Goal: Obtain resource: Obtain resource

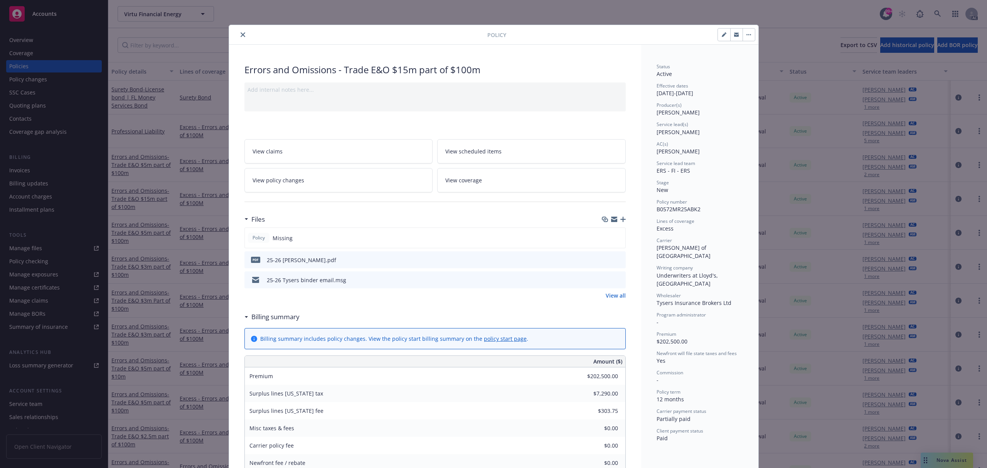
click at [241, 34] on icon "close" at bounding box center [243, 34] width 5 height 5
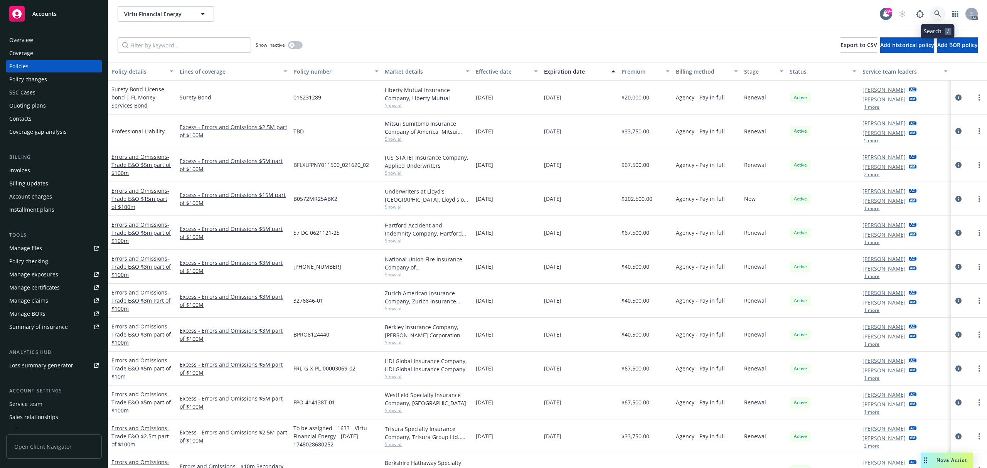
click at [940, 14] on icon at bounding box center [938, 13] width 7 height 7
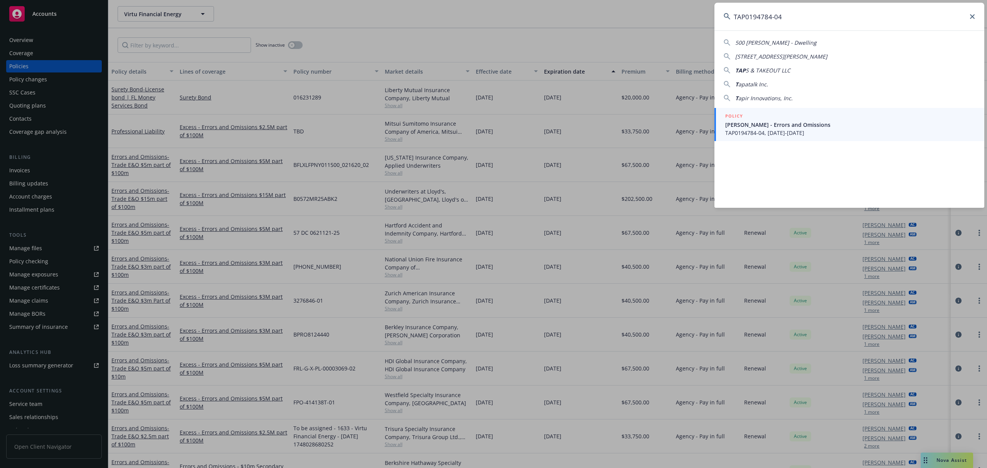
type input "TAP0194784-04"
click at [832, 115] on div "POLICY" at bounding box center [851, 116] width 250 height 8
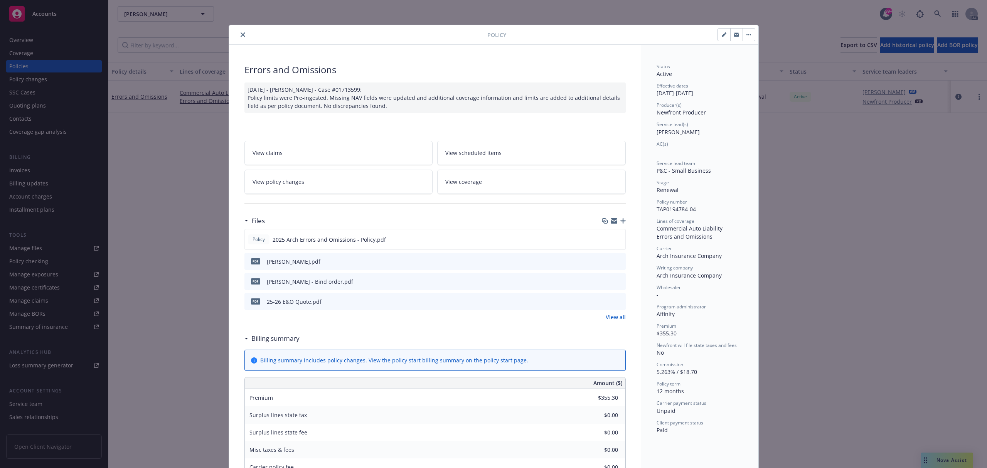
click at [616, 265] on button at bounding box center [619, 262] width 7 height 8
click at [619, 258] on button "preview file" at bounding box center [618, 261] width 8 height 7
click at [241, 34] on icon "close" at bounding box center [243, 34] width 5 height 5
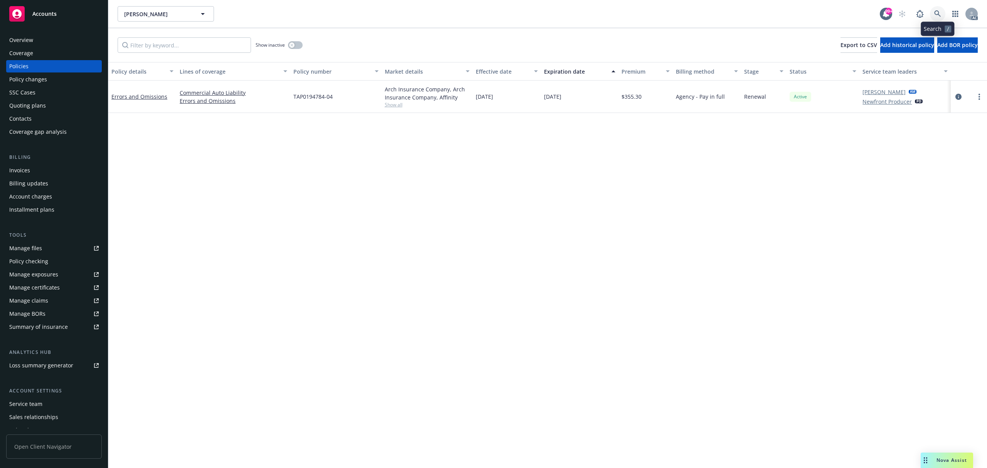
click at [932, 10] on link at bounding box center [937, 13] width 15 height 15
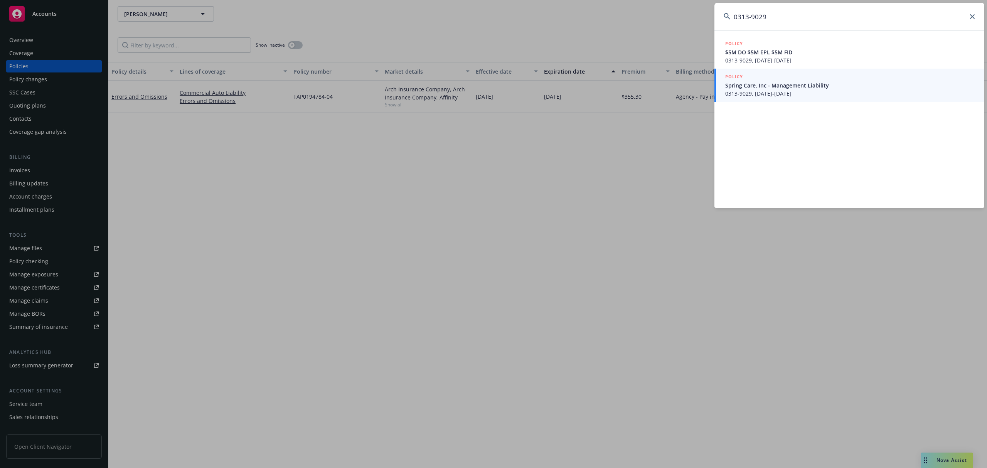
type input "0313-9029"
drag, startPoint x: 785, startPoint y: 82, endPoint x: 812, endPoint y: 82, distance: 27.4
click at [785, 82] on span "Spring Care, Inc - Management Liability" at bounding box center [851, 85] width 250 height 8
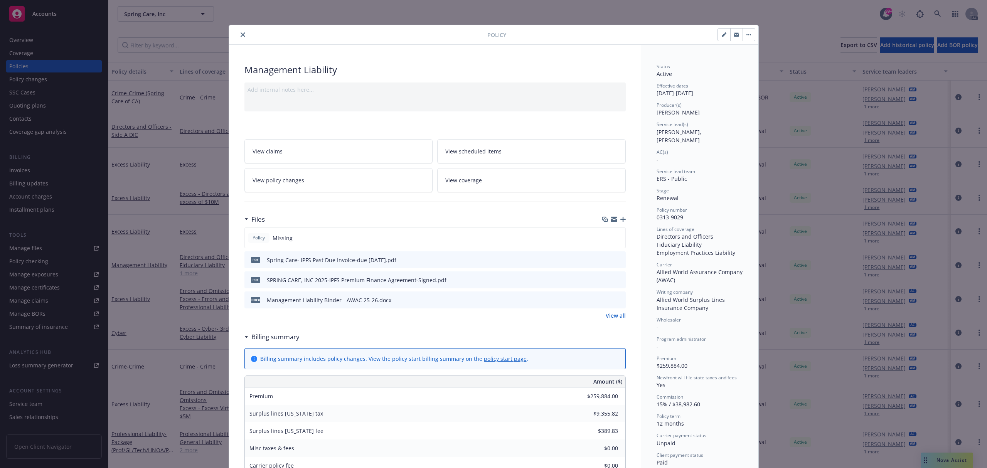
click at [615, 258] on icon "preview file" at bounding box center [618, 259] width 7 height 5
click at [615, 300] on icon "preview file" at bounding box center [618, 299] width 7 height 5
click at [238, 39] on button "close" at bounding box center [242, 34] width 9 height 9
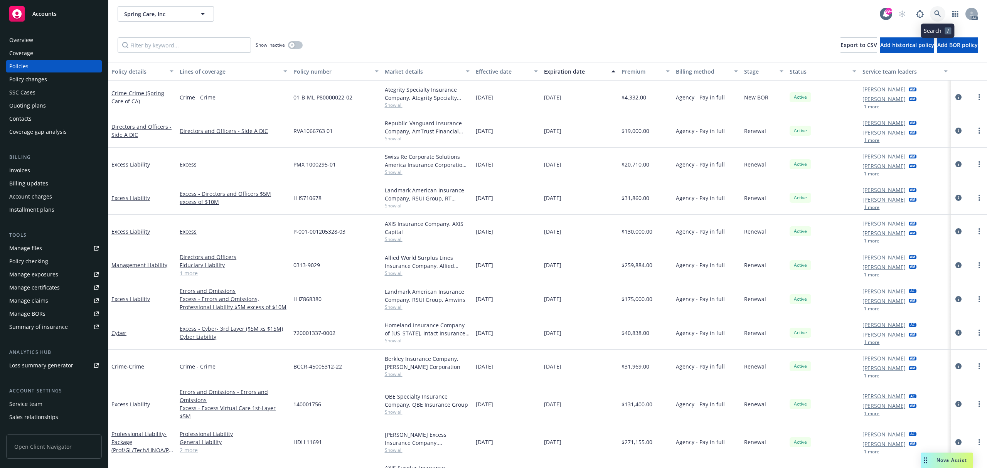
click at [943, 18] on link at bounding box center [937, 13] width 15 height 15
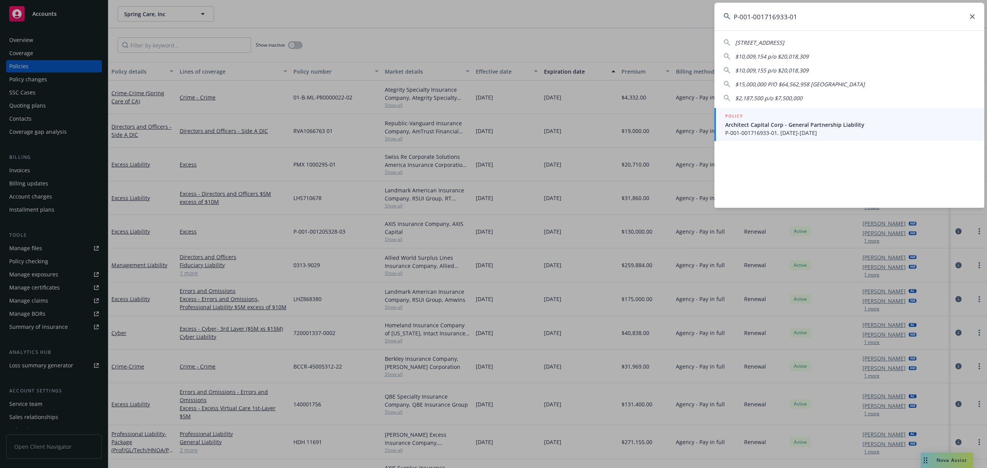
type input "P-001-001716933-01"
click at [818, 128] on span "Architect Capital Corp - General Partnership Liability" at bounding box center [851, 125] width 250 height 8
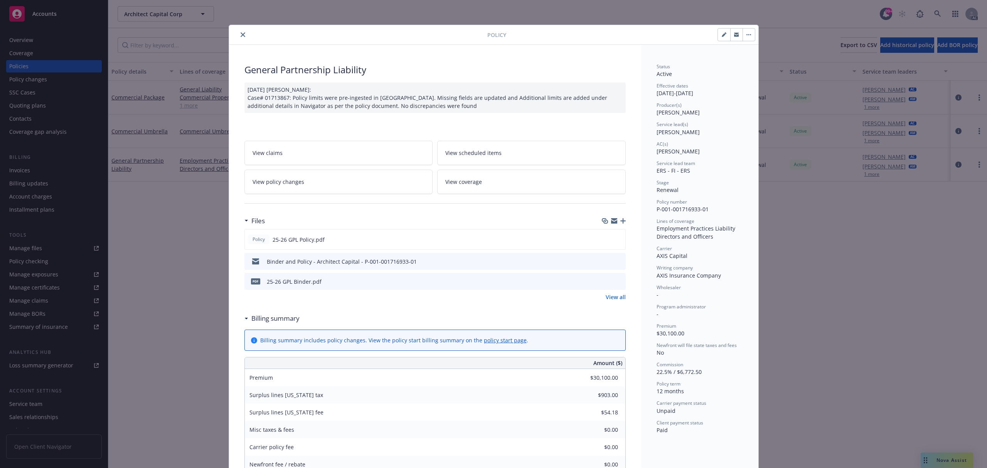
click at [616, 278] on button at bounding box center [619, 282] width 7 height 8
click at [616, 284] on icon "preview file" at bounding box center [618, 281] width 7 height 5
click at [241, 34] on icon "close" at bounding box center [243, 34] width 5 height 5
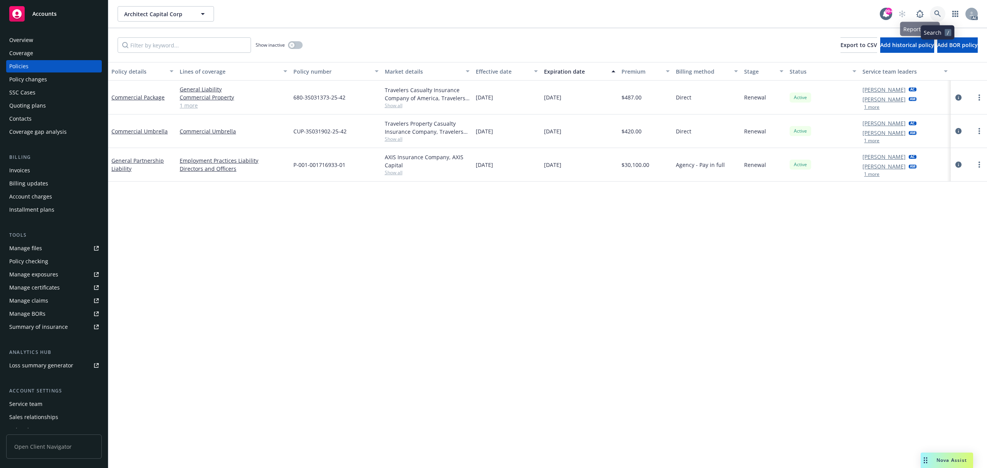
click at [940, 11] on icon at bounding box center [938, 13] width 7 height 7
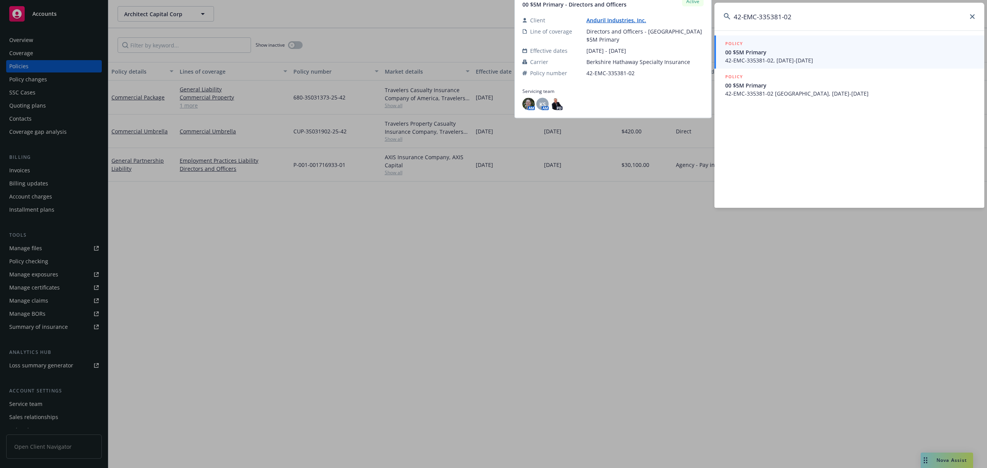
type input "42-EMC-335381-02"
click at [817, 59] on span "42-EMC-335381-02, 06/05/2025-06/30/2026" at bounding box center [851, 60] width 250 height 8
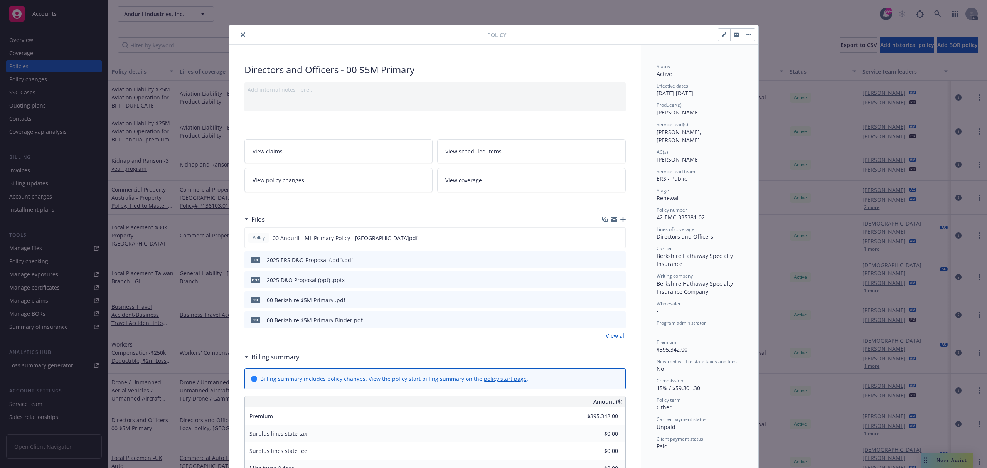
click at [613, 338] on link "View all" at bounding box center [616, 336] width 20 height 8
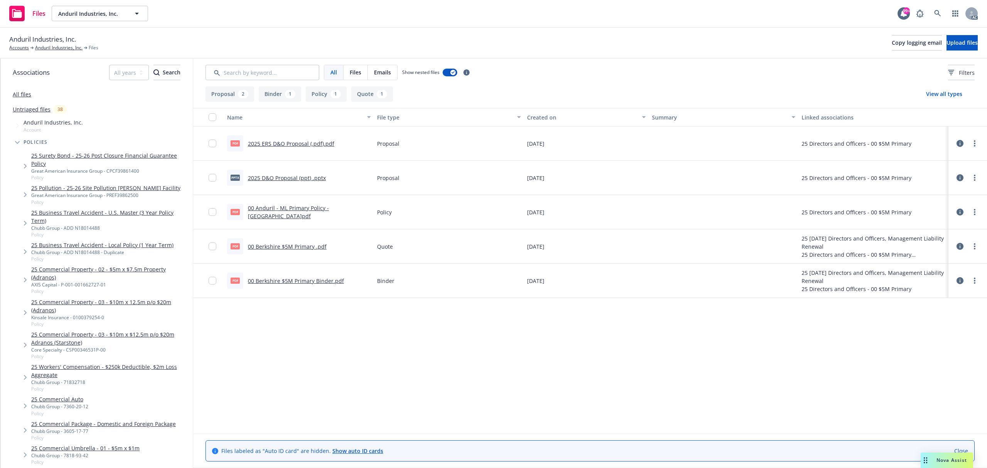
click at [282, 285] on div "00 Berkshire $5M Primary Binder.pdf" at bounding box center [296, 281] width 96 height 8
click at [282, 283] on link "00 Berkshire $5M Primary Binder.pdf" at bounding box center [296, 280] width 96 height 7
click at [312, 250] on link "00 Berkshire $5M Primary .pdf" at bounding box center [287, 246] width 79 height 7
click at [931, 13] on link at bounding box center [937, 13] width 15 height 15
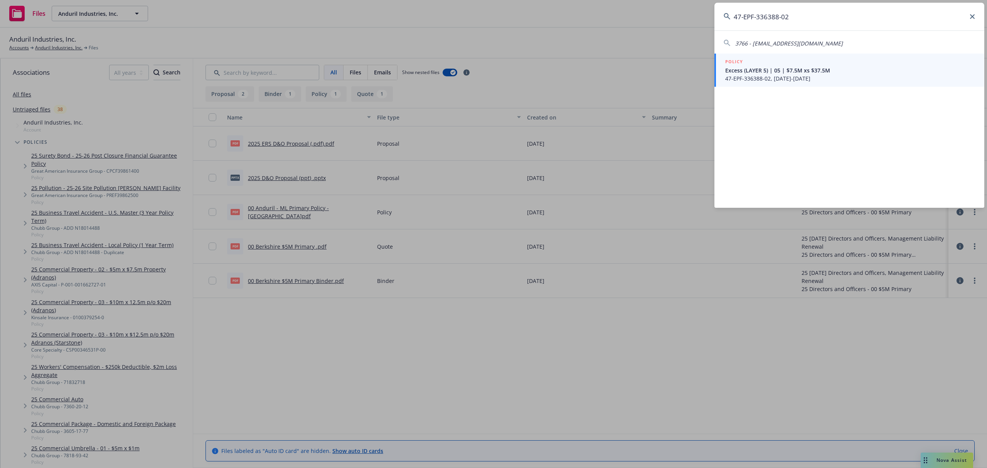
type input "47-EPF-336388-02"
click at [819, 81] on span "47-EPF-336388-02, 07/20/2025-07/31/2026" at bounding box center [851, 78] width 250 height 8
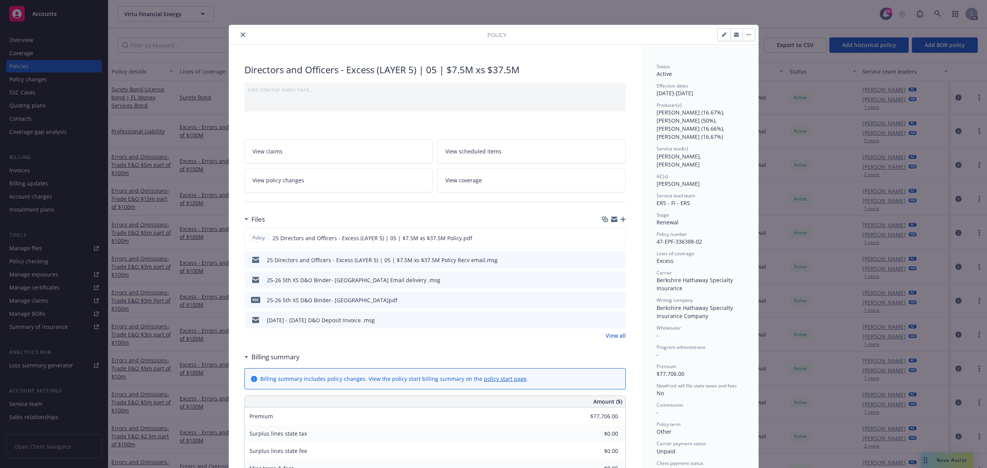
click at [616, 320] on icon "preview file" at bounding box center [618, 319] width 7 height 5
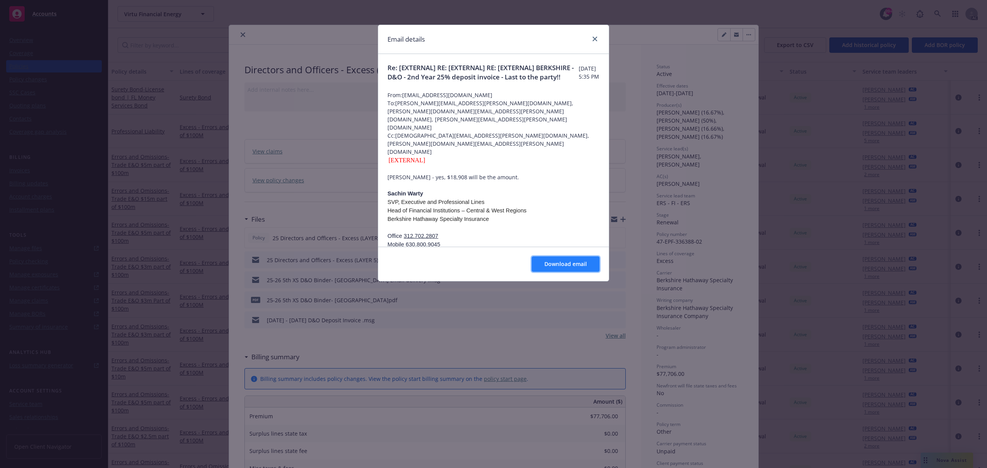
click at [576, 263] on span "Download email" at bounding box center [566, 263] width 42 height 7
click at [600, 39] on div "Email details" at bounding box center [493, 39] width 231 height 29
click at [599, 39] on link "close" at bounding box center [595, 38] width 9 height 9
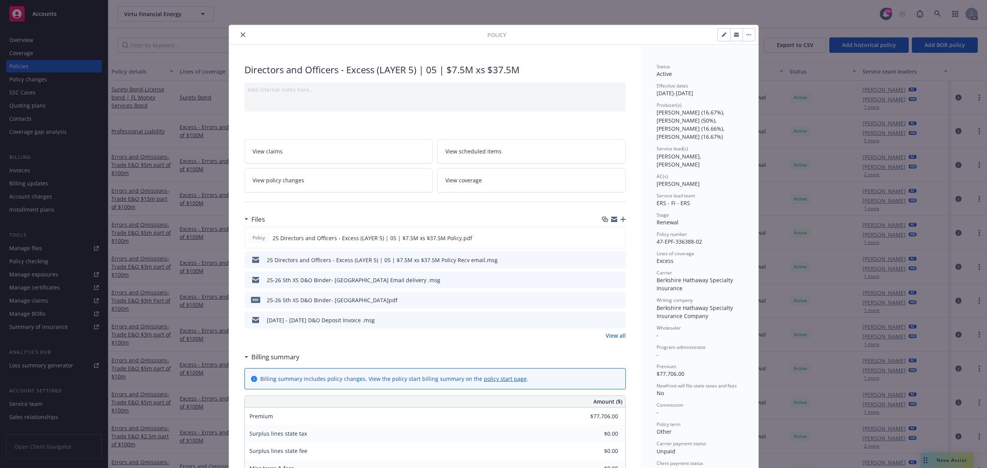
click at [619, 335] on link "View all" at bounding box center [616, 336] width 20 height 8
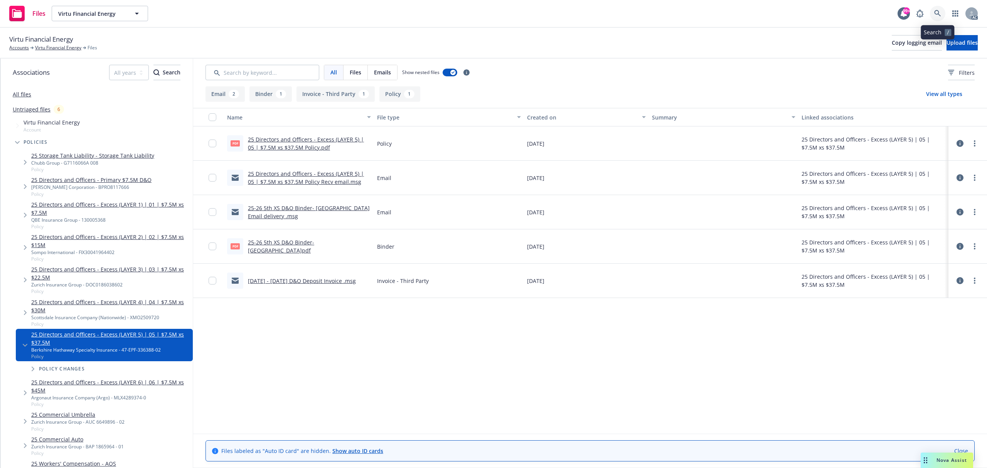
click at [936, 10] on icon at bounding box center [938, 13] width 7 height 7
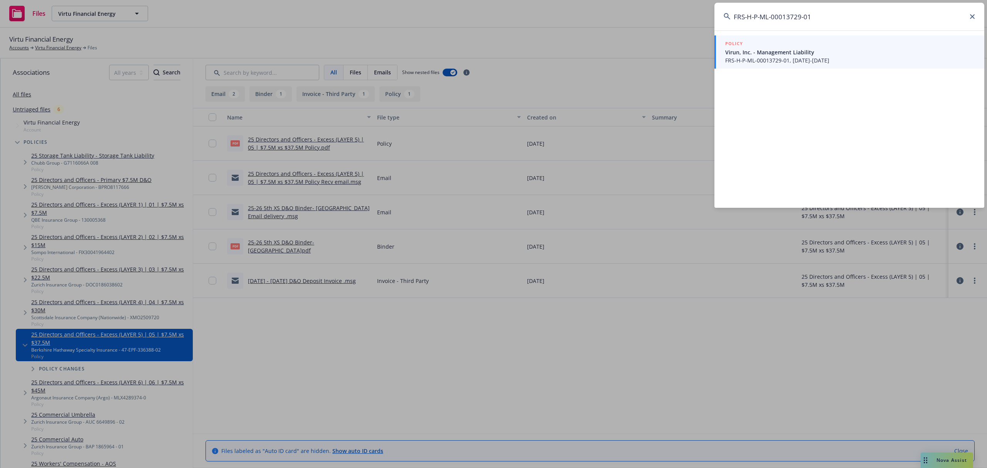
type input "FRS-H-P-ML-00013729-01"
click at [828, 52] on span "Virun, Inc. - Management Liability" at bounding box center [851, 52] width 250 height 8
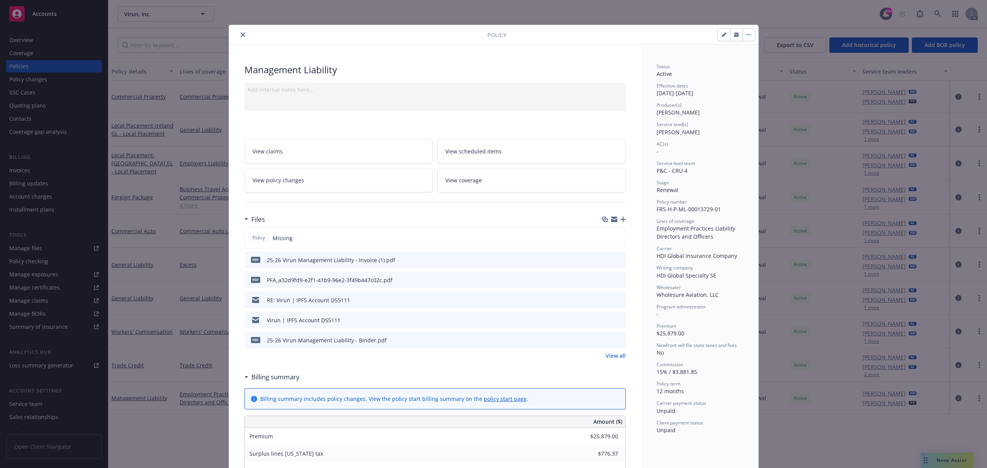
click at [618, 259] on icon "preview file" at bounding box center [618, 259] width 7 height 5
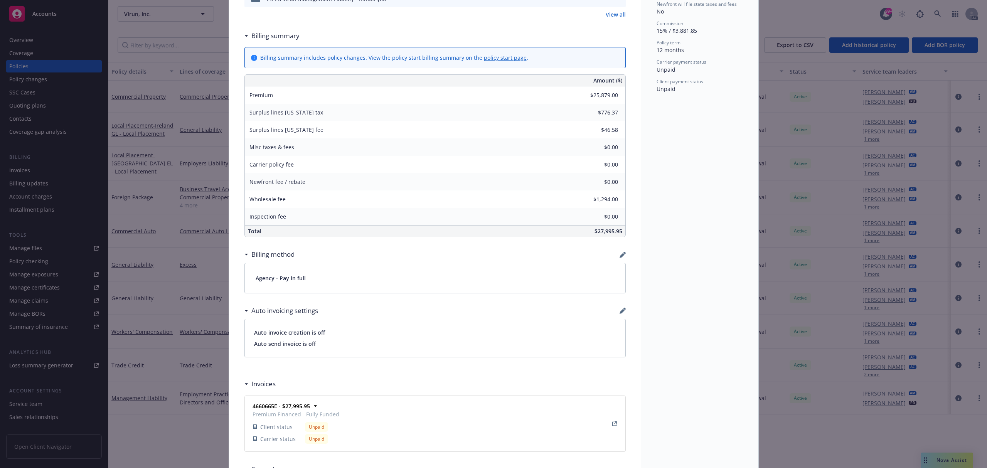
scroll to position [411, 0]
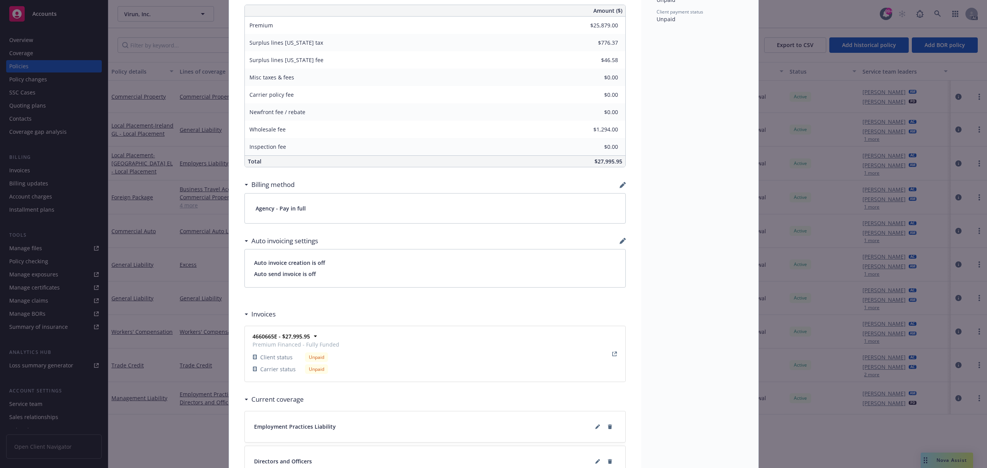
drag, startPoint x: 142, startPoint y: 145, endPoint x: 139, endPoint y: 133, distance: 13.1
click at [141, 145] on div "Policy Management Liability Add internal notes here... View claims View schedul…" at bounding box center [493, 234] width 987 height 468
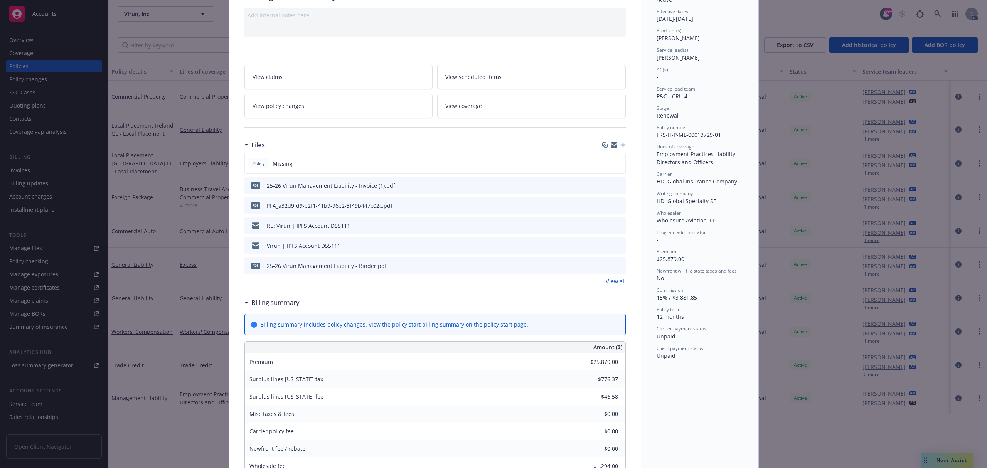
scroll to position [0, 0]
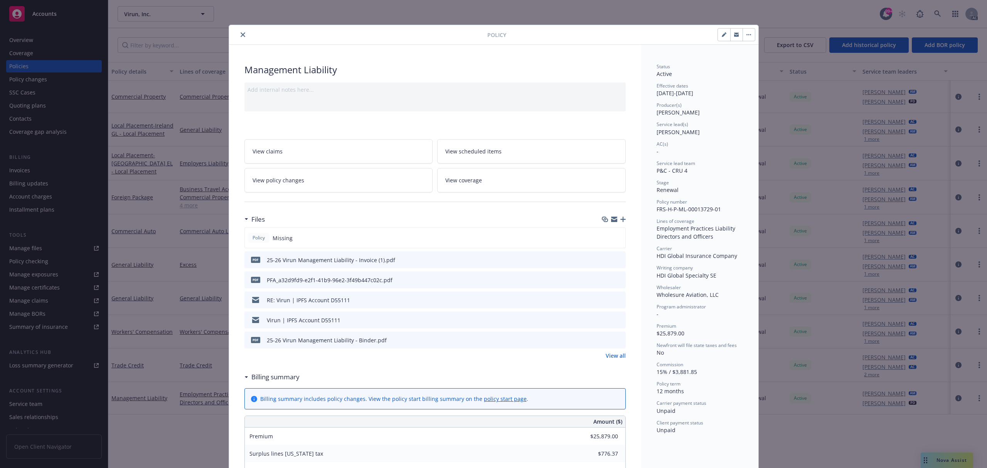
click at [241, 39] on div "Policy" at bounding box center [494, 35] width 530 height 20
click at [238, 31] on button "close" at bounding box center [242, 34] width 9 height 9
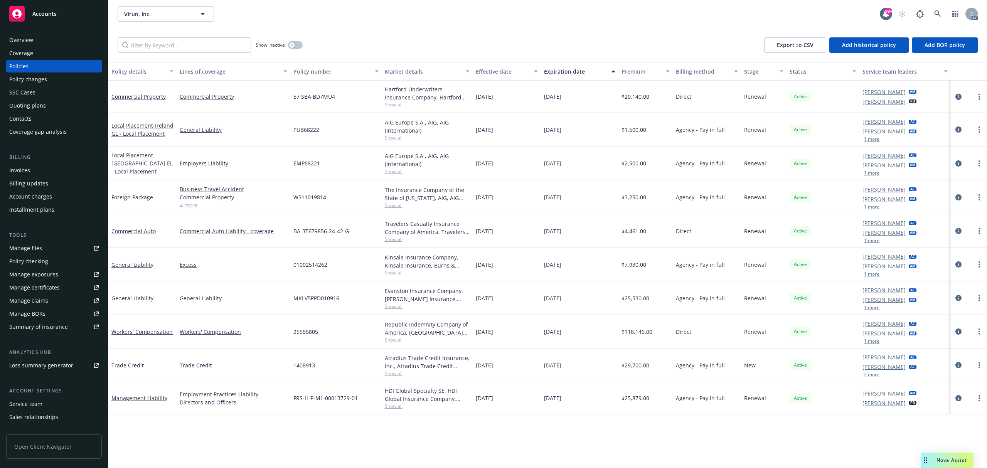
click at [39, 167] on div "Invoices" at bounding box center [53, 170] width 89 height 12
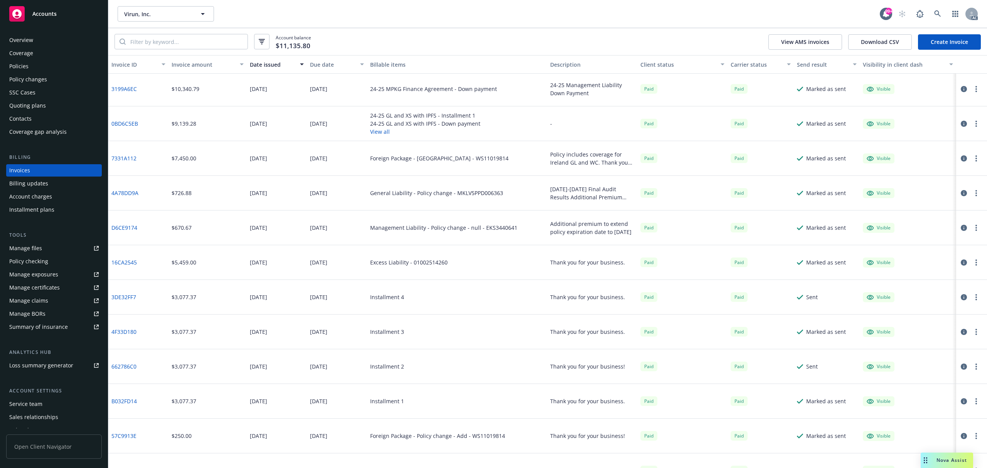
scroll to position [257, 0]
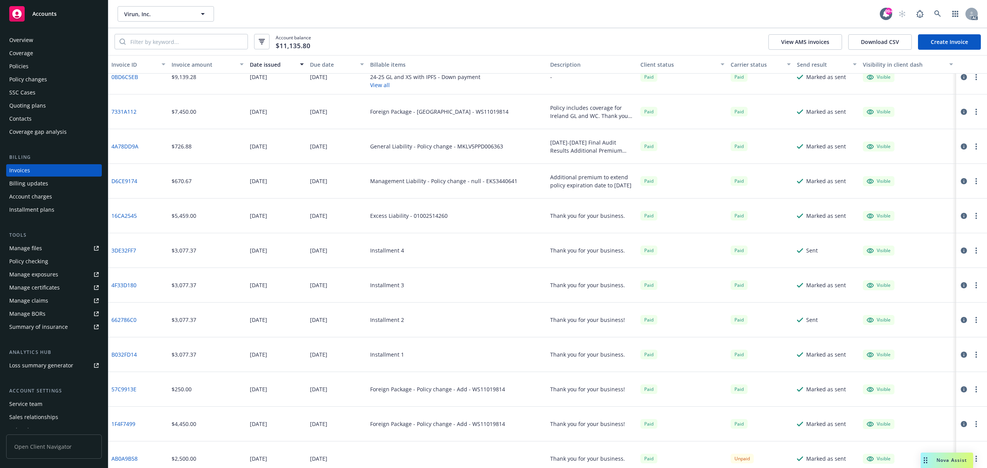
click at [195, 70] on button "Invoice amount" at bounding box center [208, 64] width 78 height 19
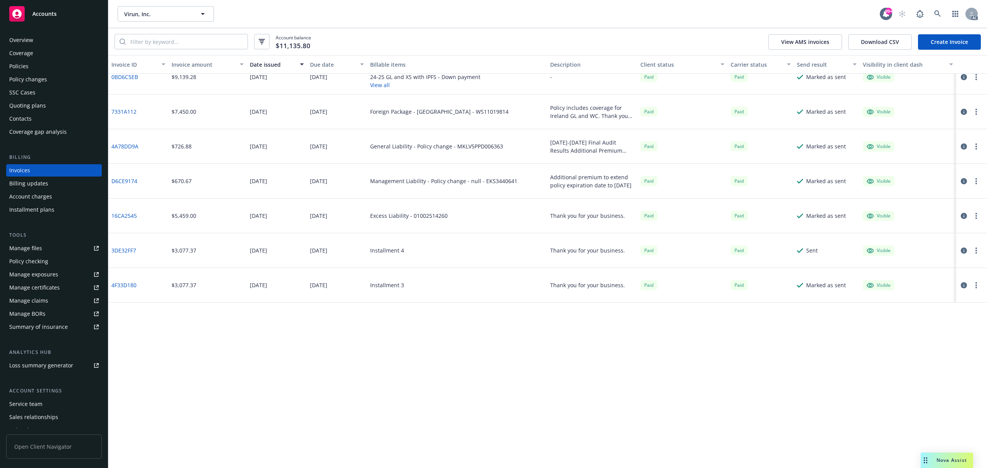
scroll to position [0, 0]
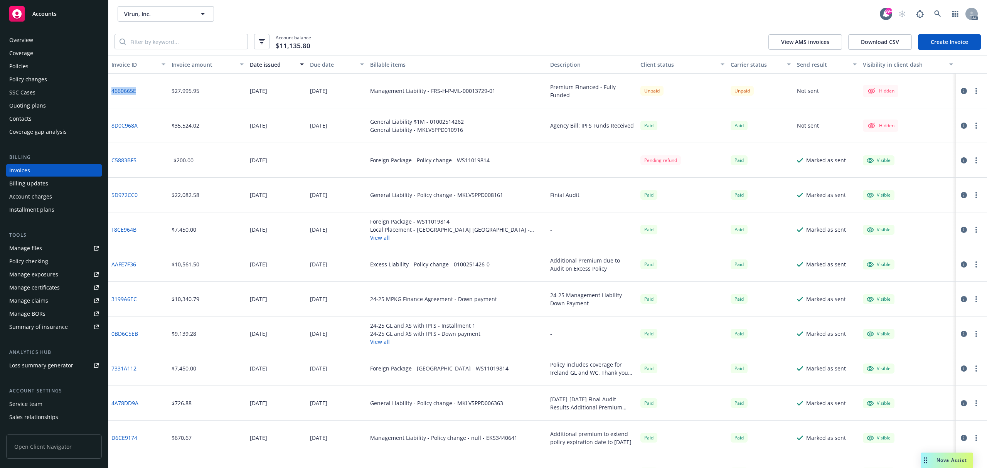
drag, startPoint x: 150, startPoint y: 91, endPoint x: 109, endPoint y: 91, distance: 41.7
click at [109, 91] on div "4660665E" at bounding box center [138, 91] width 60 height 35
copy link "4660665E"
click at [187, 33] on div "Account balance $11,135.80 View AMS invoices Download CSV Create Invoice" at bounding box center [547, 41] width 879 height 27
click at [187, 38] on input "search" at bounding box center [187, 41] width 122 height 15
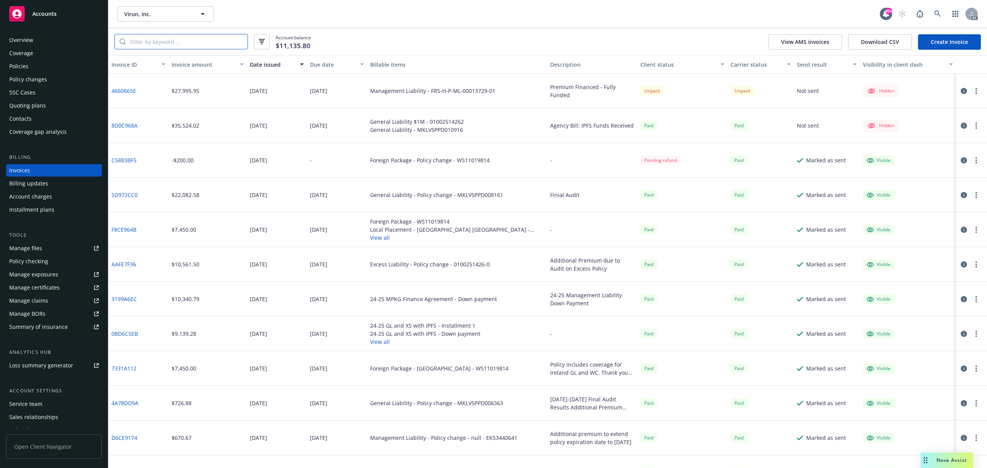
paste input "4660665E"
click at [187, 38] on input "4660665E" at bounding box center [187, 41] width 122 height 15
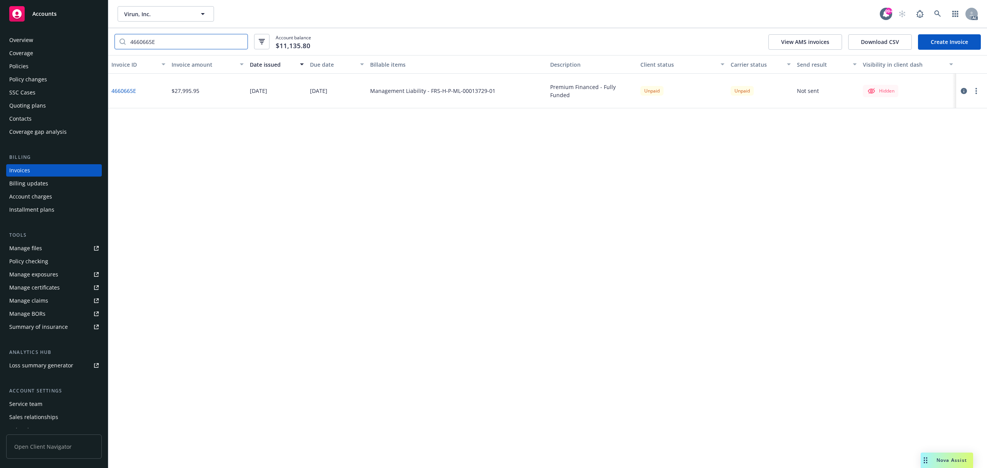
type input "4660665E"
click at [941, 8] on link at bounding box center [937, 13] width 15 height 15
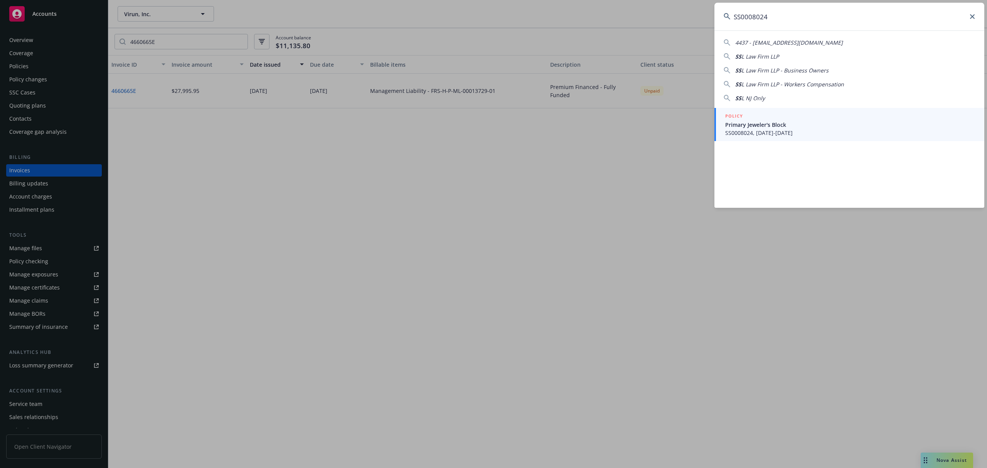
type input "SS0008024"
click at [801, 130] on span "SS0008024, [DATE]-[DATE]" at bounding box center [851, 133] width 250 height 8
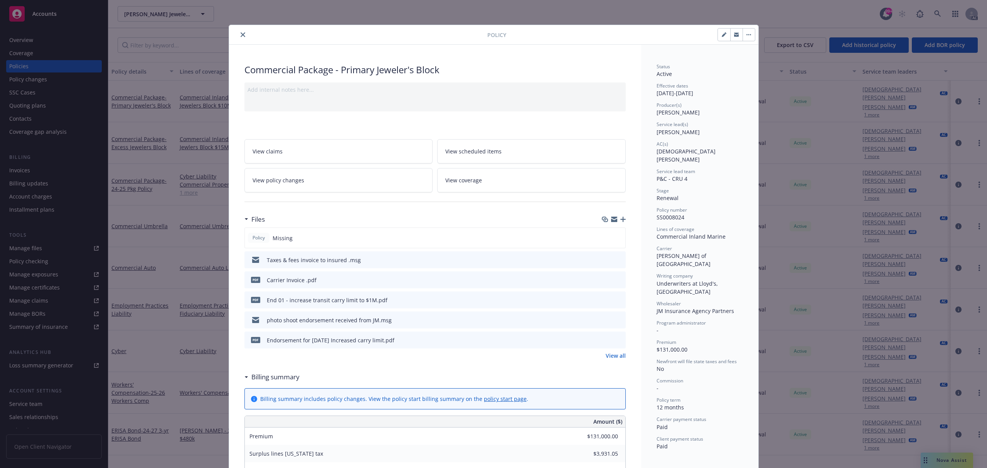
click at [615, 279] on icon "preview file" at bounding box center [618, 279] width 7 height 5
click at [245, 38] on div at bounding box center [359, 34] width 255 height 9
click at [241, 37] on button "close" at bounding box center [242, 34] width 9 height 9
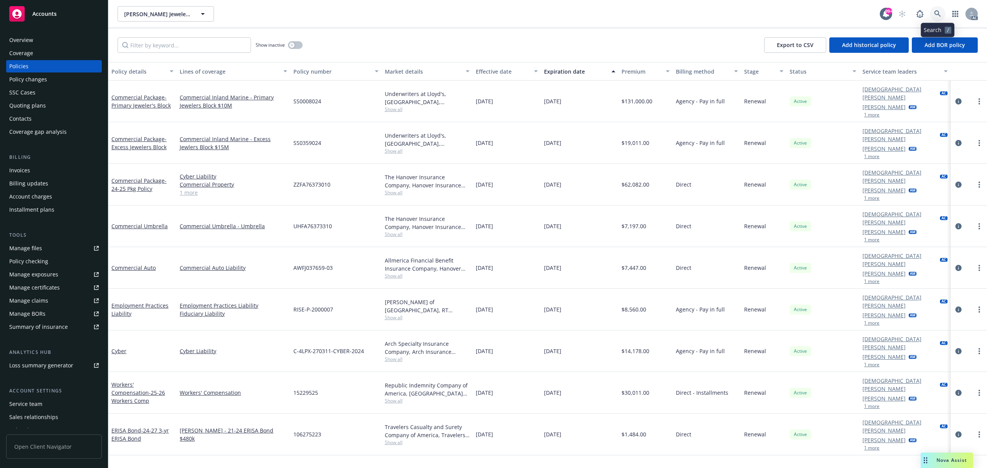
click at [933, 11] on link at bounding box center [937, 13] width 15 height 15
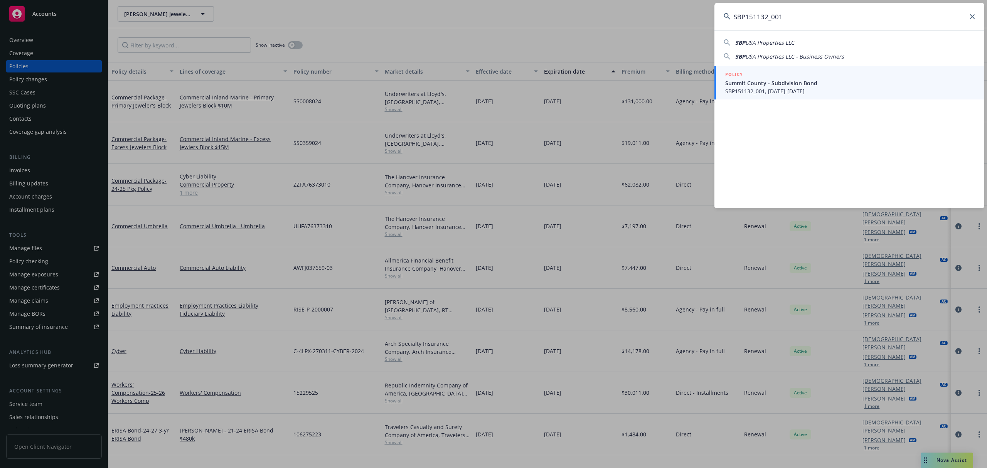
type input "SBP151132_001"
click at [849, 88] on span "SBP151132_001, [DATE]-[DATE]" at bounding box center [851, 91] width 250 height 8
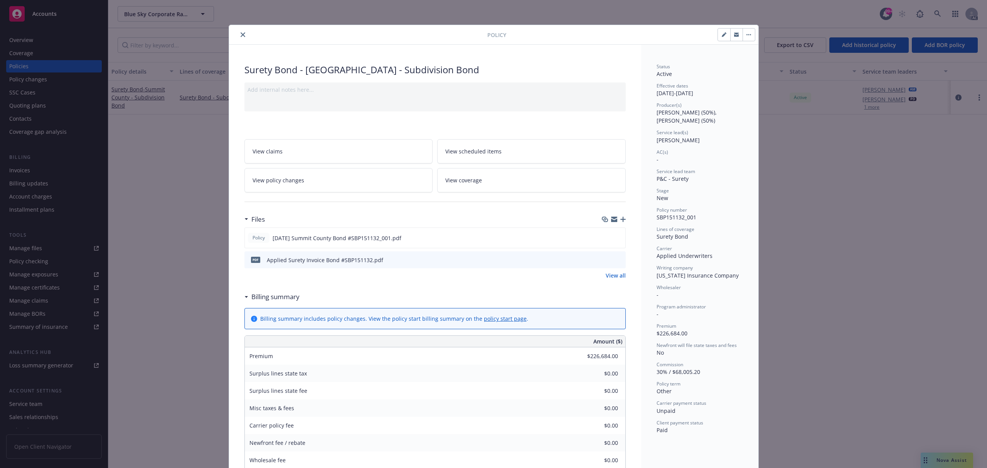
click at [615, 257] on icon "preview file" at bounding box center [618, 259] width 7 height 5
click at [241, 35] on icon "close" at bounding box center [243, 34] width 5 height 5
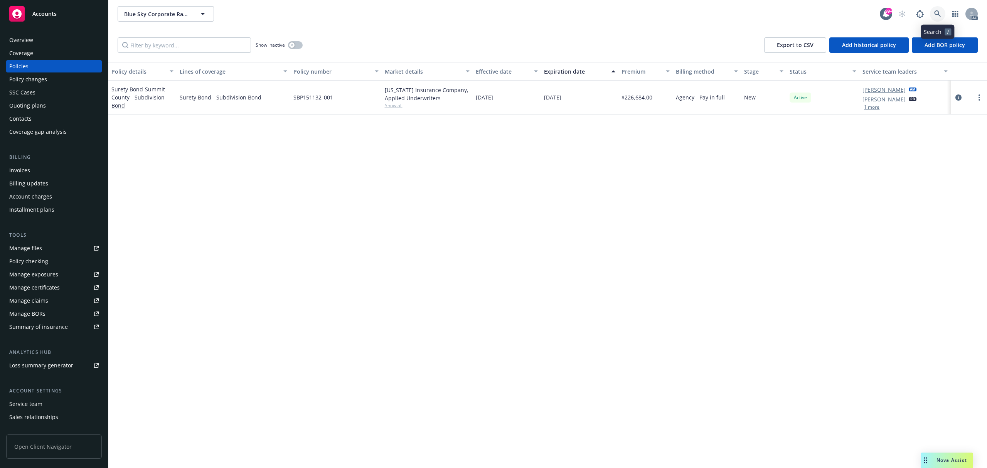
click at [937, 12] on icon at bounding box center [938, 13] width 7 height 7
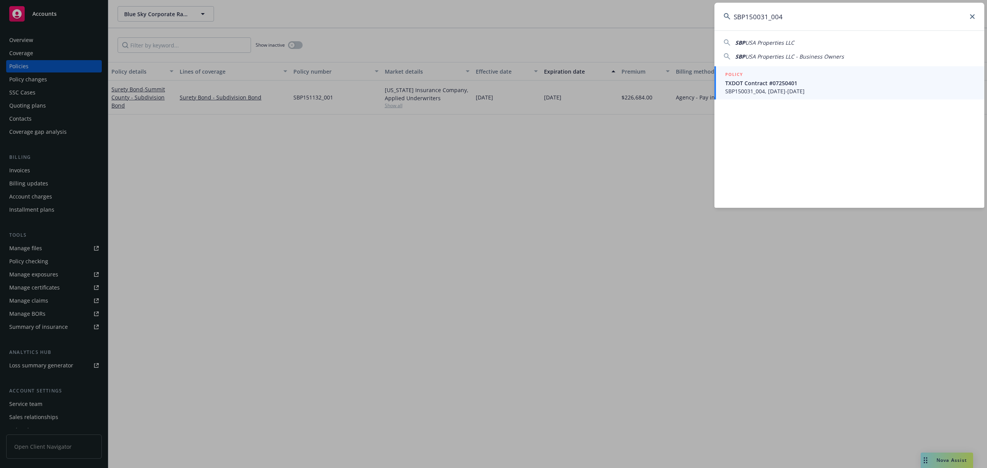
type input "SBP150031_004"
click at [788, 76] on div "POLICY" at bounding box center [851, 75] width 250 height 8
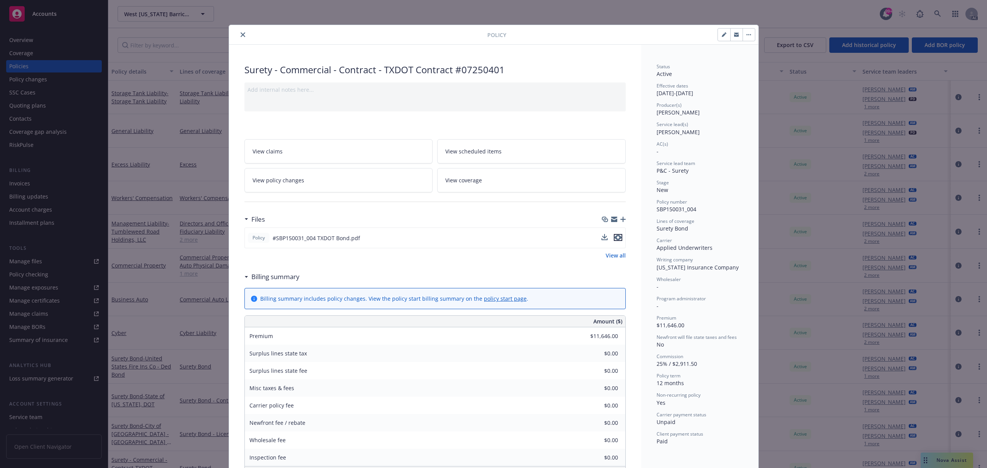
click at [617, 238] on icon "preview file" at bounding box center [618, 237] width 7 height 5
click at [241, 36] on icon "close" at bounding box center [243, 34] width 5 height 5
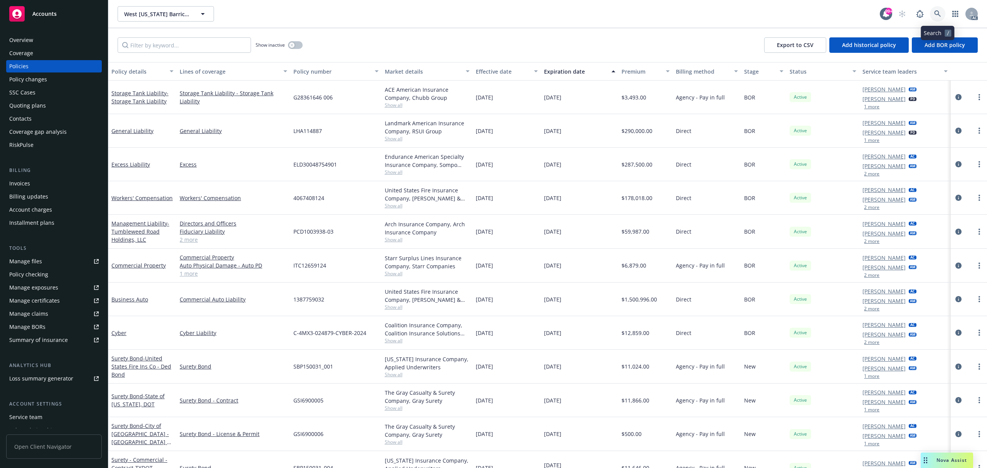
click at [937, 17] on icon at bounding box center [938, 13] width 7 height 7
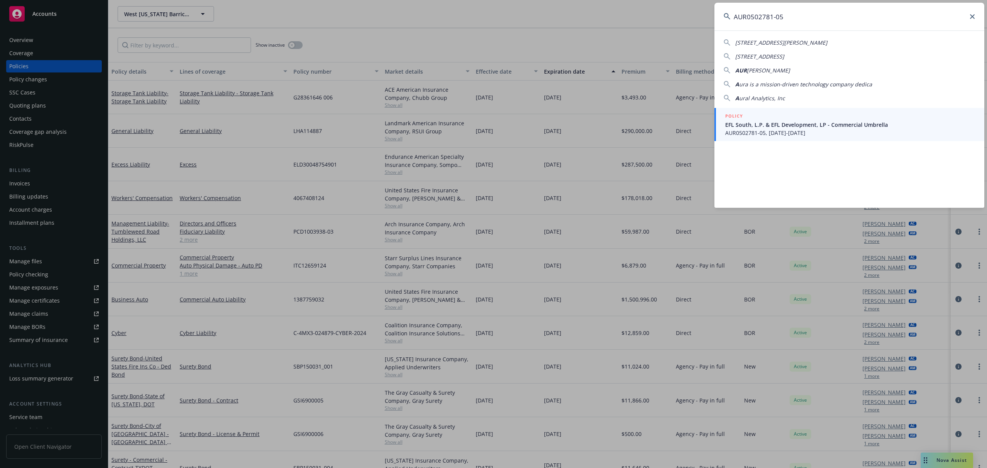
type input "AUR0502781-05"
click at [814, 127] on span "EFL South, L.P. & EFL Development, LP - Commercial Umbrella" at bounding box center [851, 125] width 250 height 8
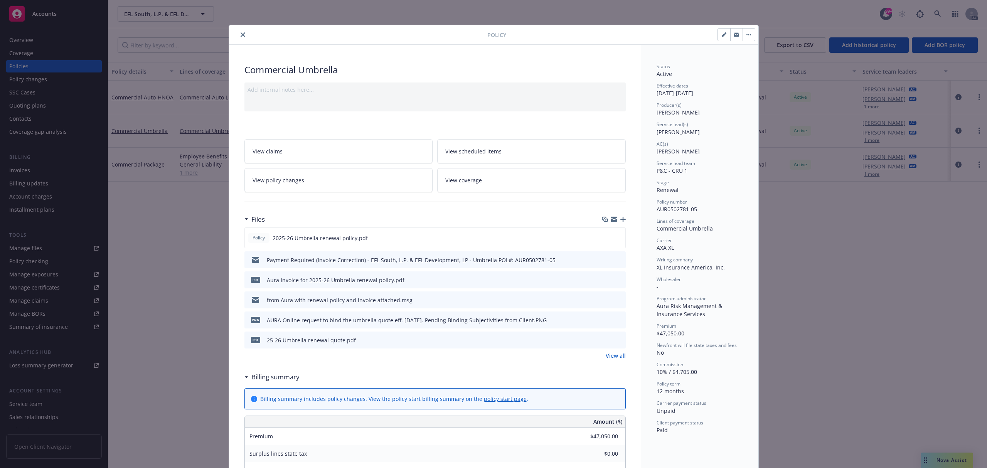
click at [615, 279] on icon "preview file" at bounding box center [618, 279] width 7 height 5
